Goal: Complete application form

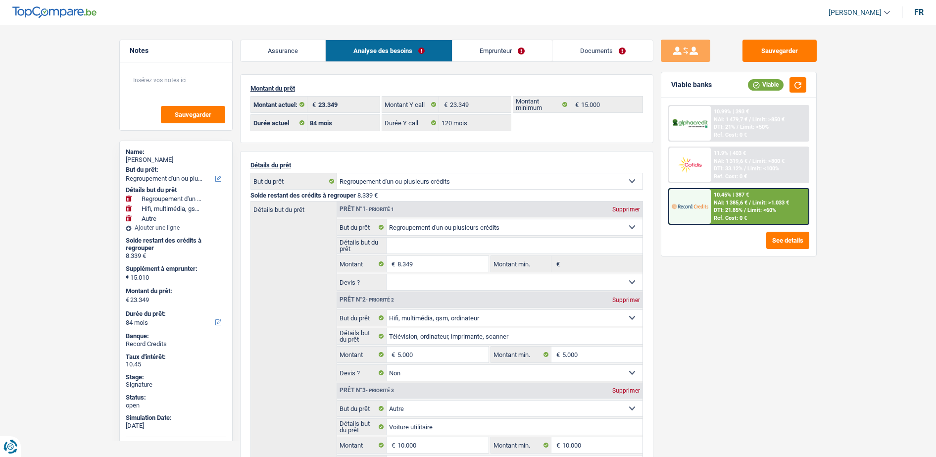
select select "refinancing"
select select "tech"
select select "other"
select select "84"
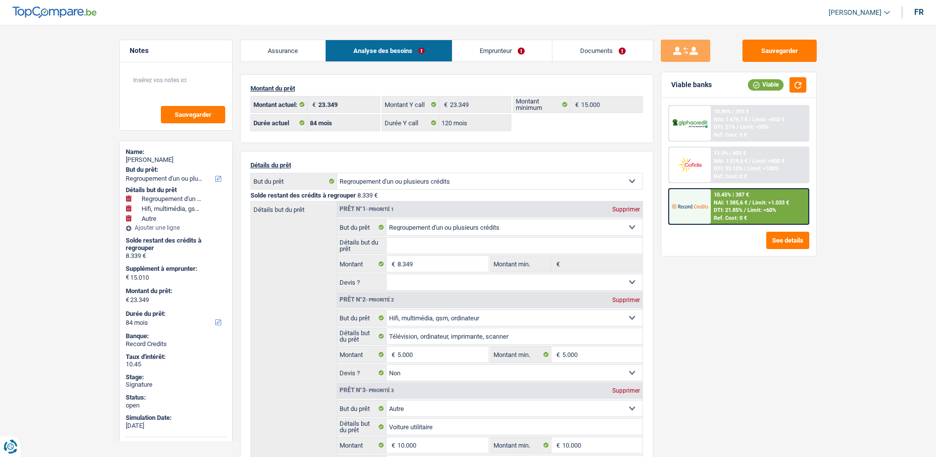
select select "84"
select select "120"
select select "refinancing"
select select "tech"
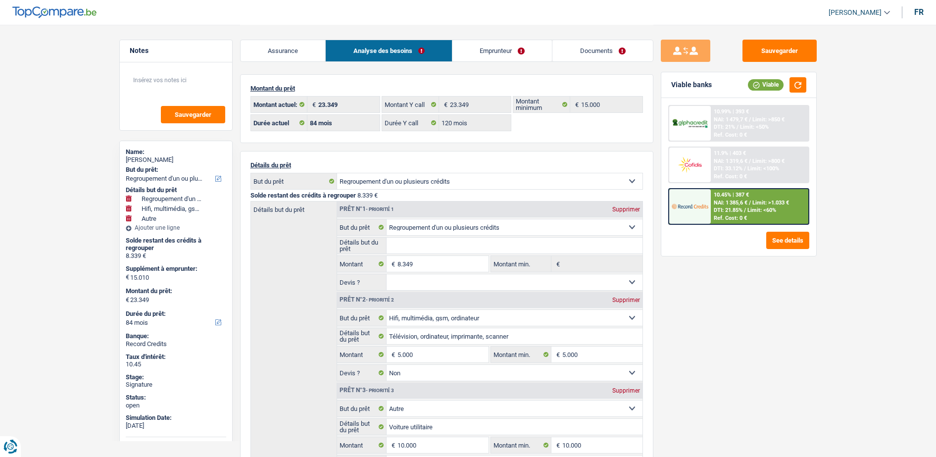
select select "false"
select select "other"
select select "false"
select select "84"
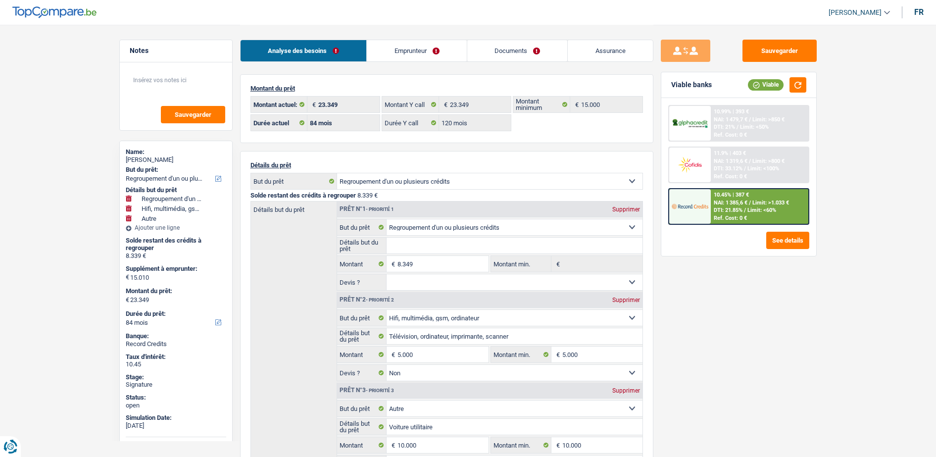
click at [388, 48] on link "Emprunteur" at bounding box center [417, 50] width 100 height 21
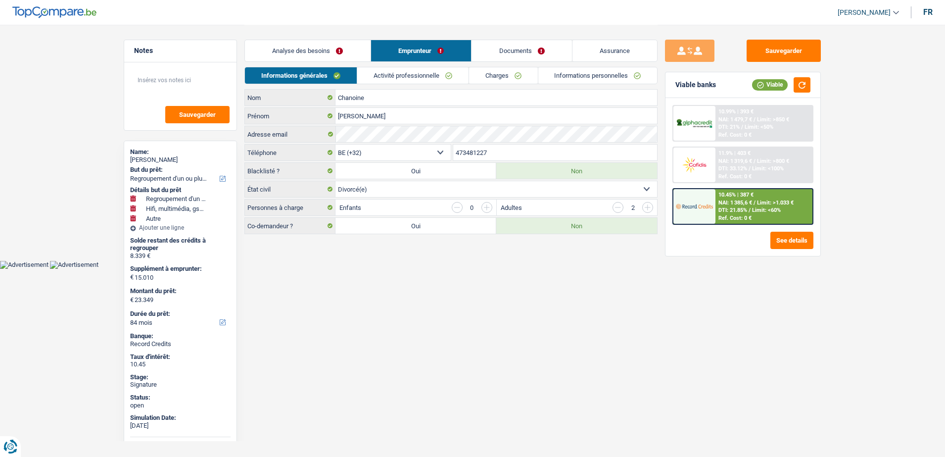
click at [375, 78] on link "Activité professionnelle" at bounding box center [412, 75] width 111 height 16
